Goal: Go to known website: Access a specific website the user already knows

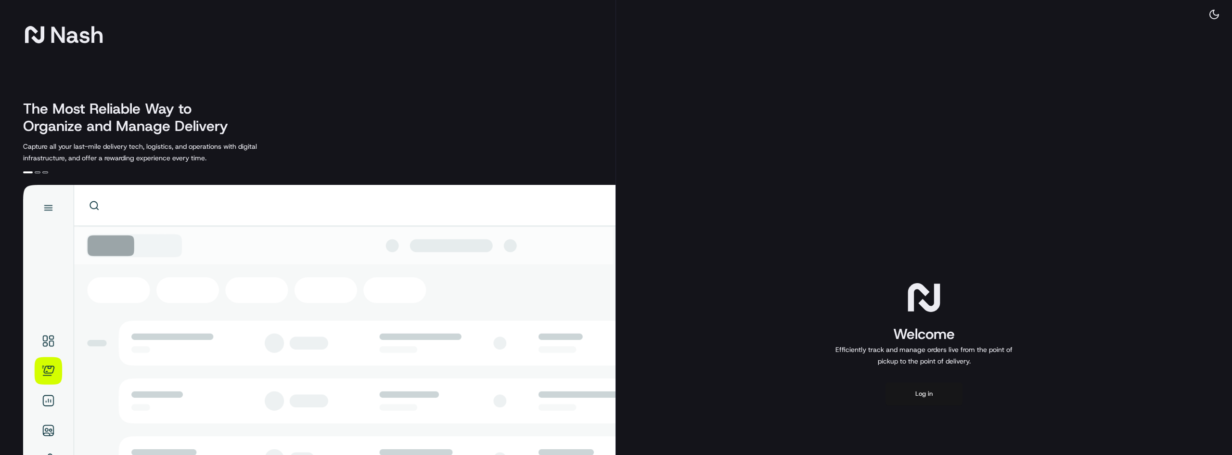
click at [913, 385] on button "Log in" at bounding box center [924, 393] width 77 height 23
